Goal: Use online tool/utility: Use online tool/utility

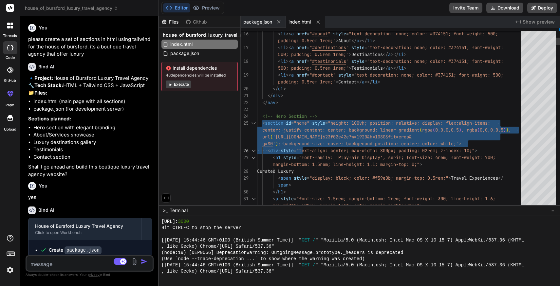
scroll to position [616, 0]
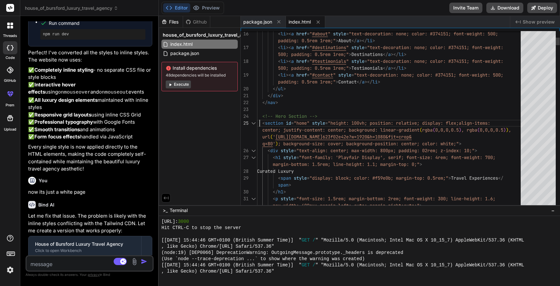
scroll to position [34, 0]
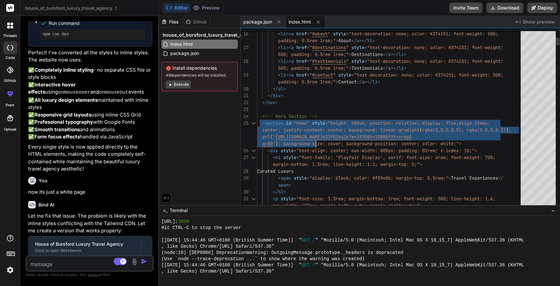
drag, startPoint x: 259, startPoint y: 123, endPoint x: 316, endPoint y: 141, distance: 59.3
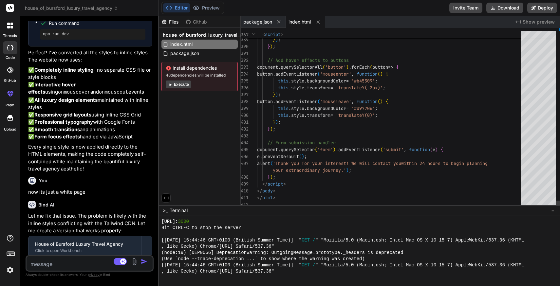
type textarea "</ul> </div> </nav> <!-- Hero Section --> <section id="home" style="height: 100…"
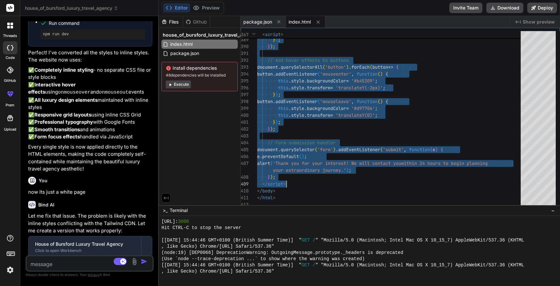
click at [58, 262] on textarea at bounding box center [79, 262] width 105 height 12
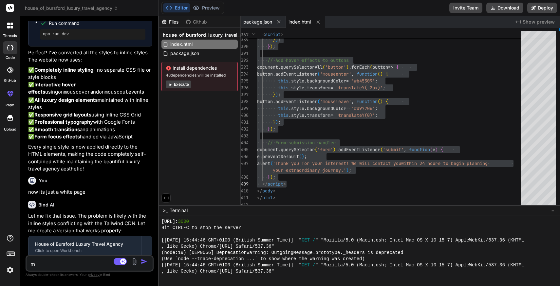
type textarea "m"
type textarea "x"
type textarea "ma"
type textarea "x"
type textarea "mak"
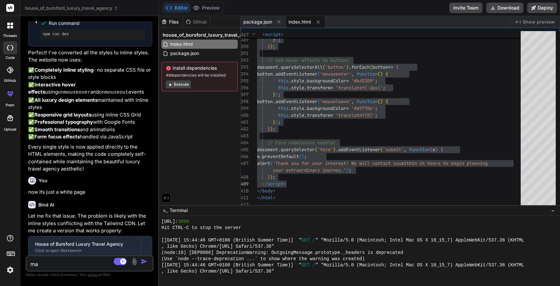
type textarea "x"
type textarea "make"
type textarea "x"
type textarea "make"
type textarea "x"
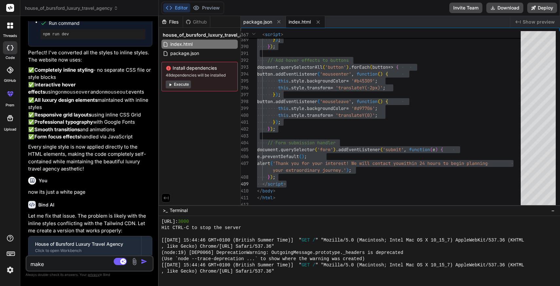
type textarea "make i"
type textarea "x"
type textarea "make it"
type textarea "x"
type textarea "make it"
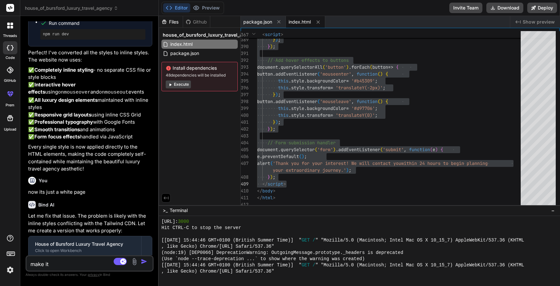
type textarea "x"
type textarea "make it r"
type textarea "x"
type textarea "make it re"
type textarea "x"
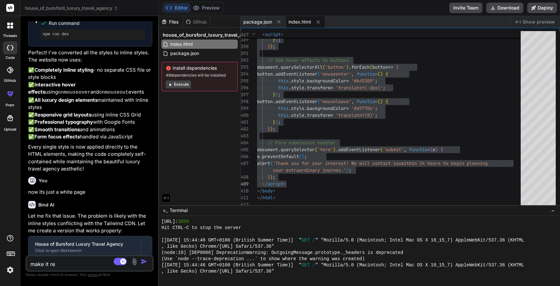
type textarea "make it res"
type textarea "x"
type textarea "make it resp"
type textarea "x"
type textarea "make it respo"
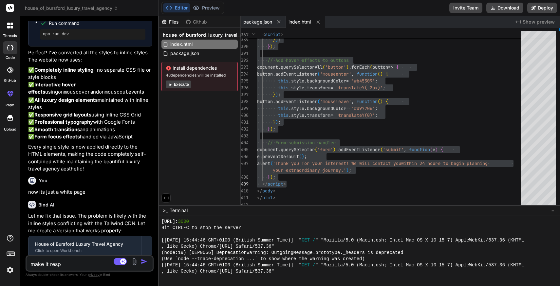
type textarea "x"
type textarea "make it respon"
type textarea "x"
type textarea "make it respons"
type textarea "x"
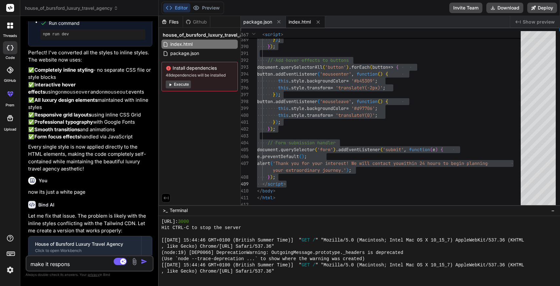
type textarea "make it responsi"
type textarea "x"
type textarea "make it responsiv"
type textarea "x"
type textarea "make it responsive"
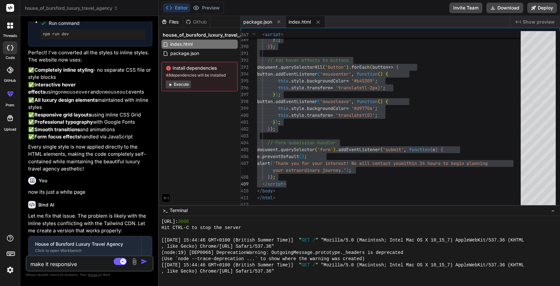
type textarea "x"
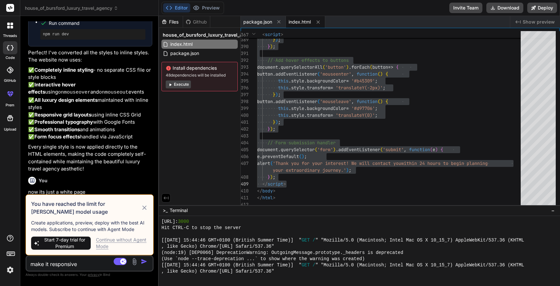
type textarea "make it responsive"
click at [144, 208] on icon at bounding box center [144, 208] width 4 height 4
type textarea "x"
